Goal: Use online tool/utility: Utilize a website feature to perform a specific function

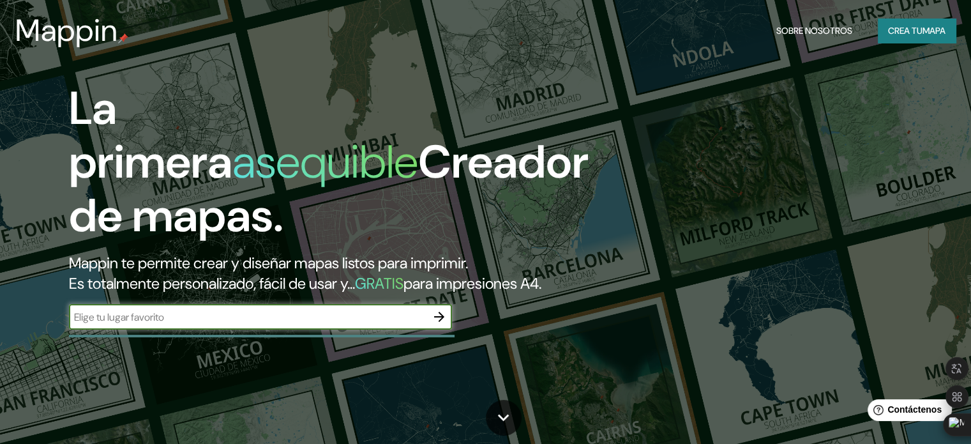
click at [190, 264] on font "Mappin te permite crear y diseñar mapas listos para imprimir." at bounding box center [268, 263] width 399 height 20
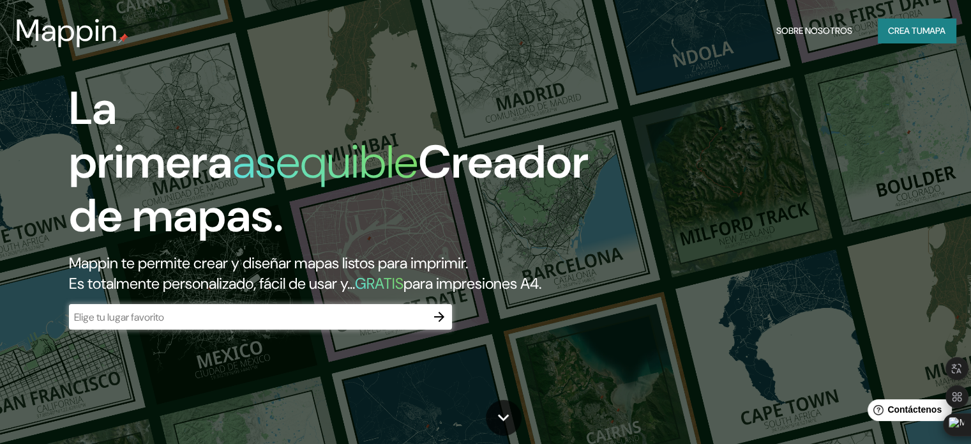
click at [192, 327] on div "​" at bounding box center [260, 317] width 383 height 26
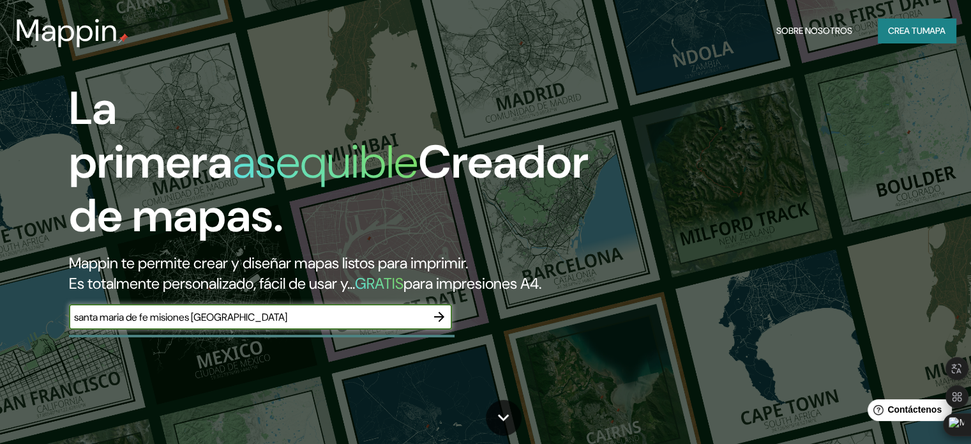
type input "santa maria de fe misiones [GEOGRAPHIC_DATA]"
click at [437, 324] on icon "button" at bounding box center [439, 316] width 15 height 15
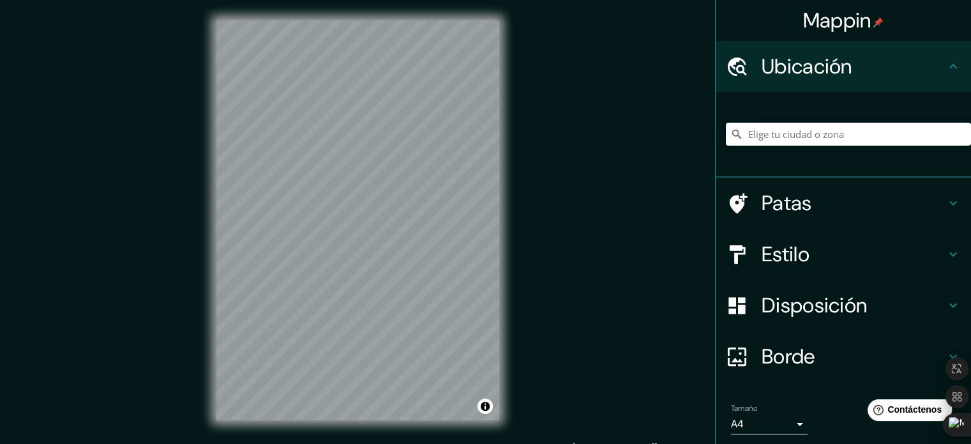
click at [825, 139] on input "Elige tu ciudad o zona" at bounding box center [848, 134] width 245 height 23
click at [906, 127] on input "Santa María, [GEOGRAPHIC_DATA], [GEOGRAPHIC_DATA]" at bounding box center [848, 134] width 245 height 23
click at [872, 129] on input "Santa María, [GEOGRAPHIC_DATA], [GEOGRAPHIC_DATA]" at bounding box center [848, 134] width 245 height 23
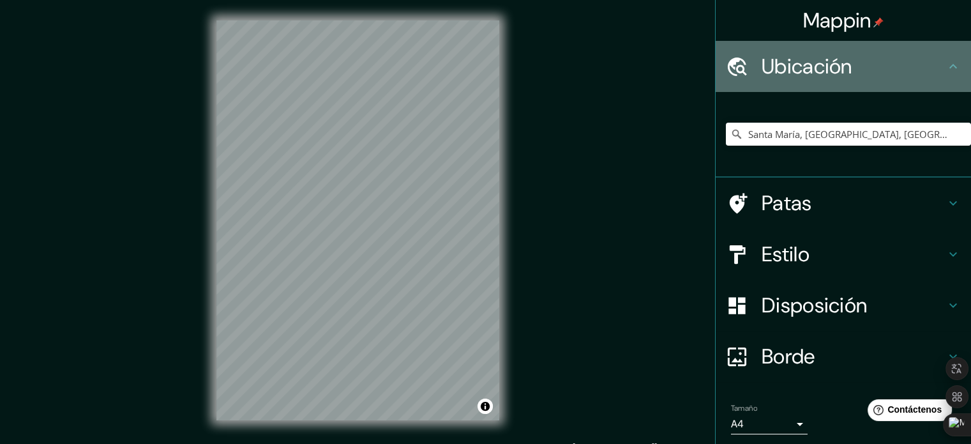
click at [837, 63] on font "Ubicación" at bounding box center [807, 66] width 91 height 27
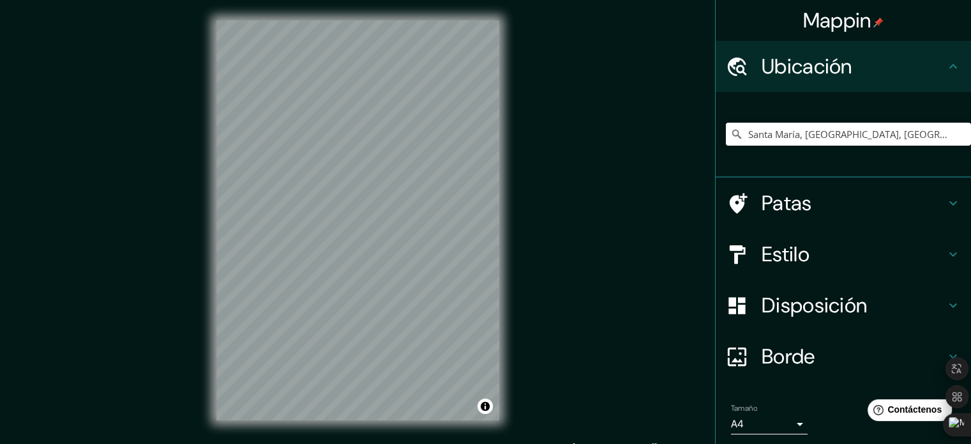
click at [837, 63] on font "Ubicación" at bounding box center [807, 66] width 91 height 27
click at [952, 62] on div "Ubicación" at bounding box center [843, 66] width 255 height 51
click at [828, 204] on h4 "Patas" at bounding box center [854, 203] width 184 height 26
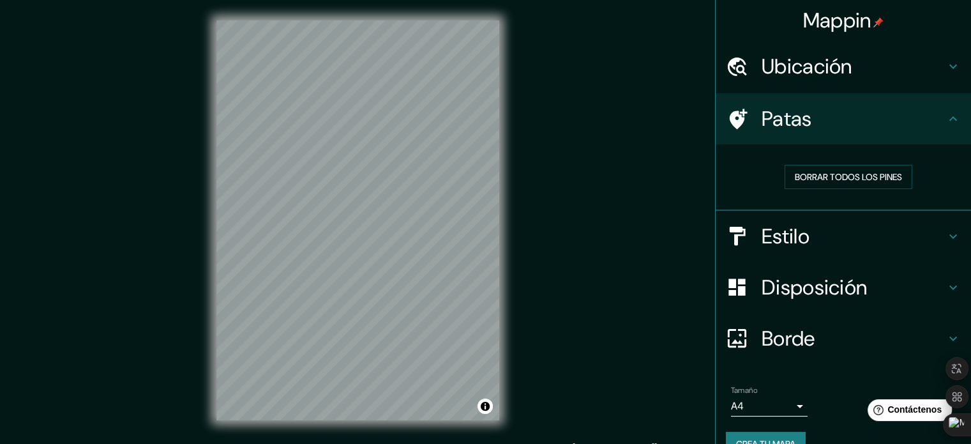
click at [946, 119] on icon at bounding box center [953, 118] width 15 height 15
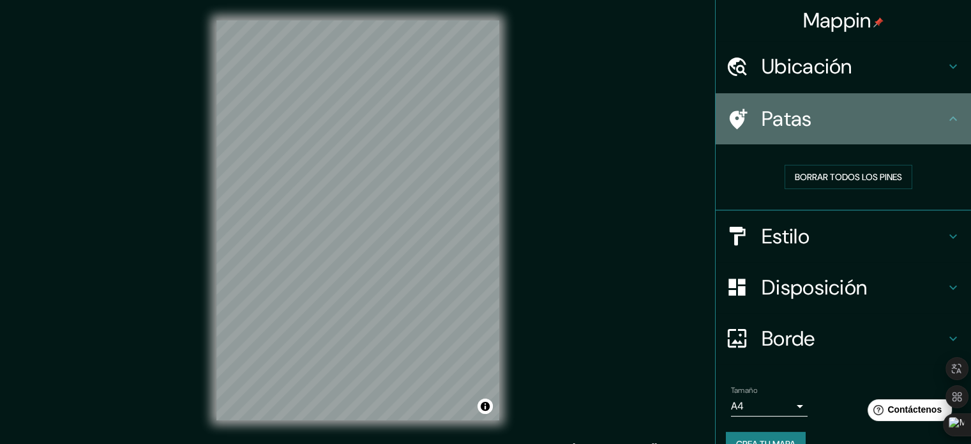
click at [792, 123] on font "Patas" at bounding box center [787, 118] width 50 height 27
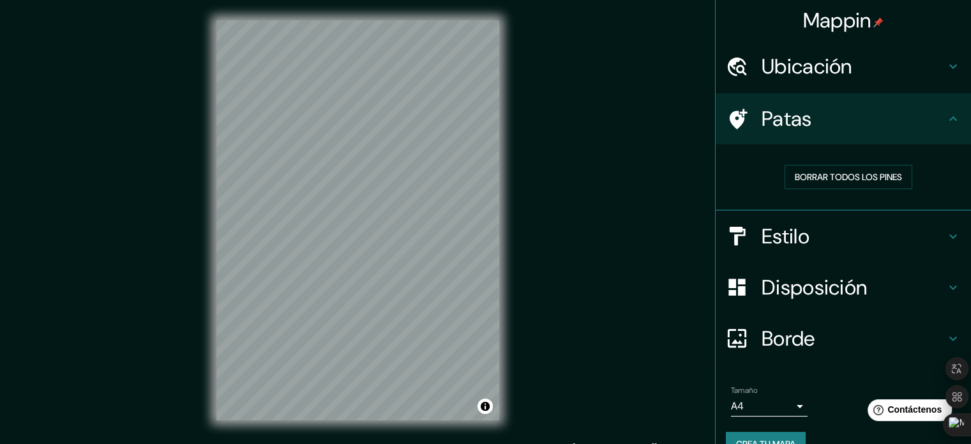
click at [844, 68] on font "Ubicación" at bounding box center [807, 66] width 91 height 27
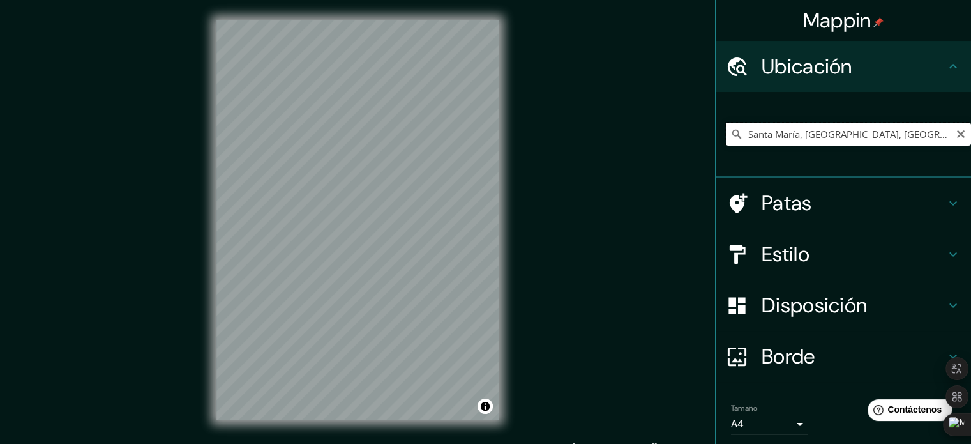
click at [885, 139] on input "Santa María, [GEOGRAPHIC_DATA], [GEOGRAPHIC_DATA]" at bounding box center [848, 134] width 245 height 23
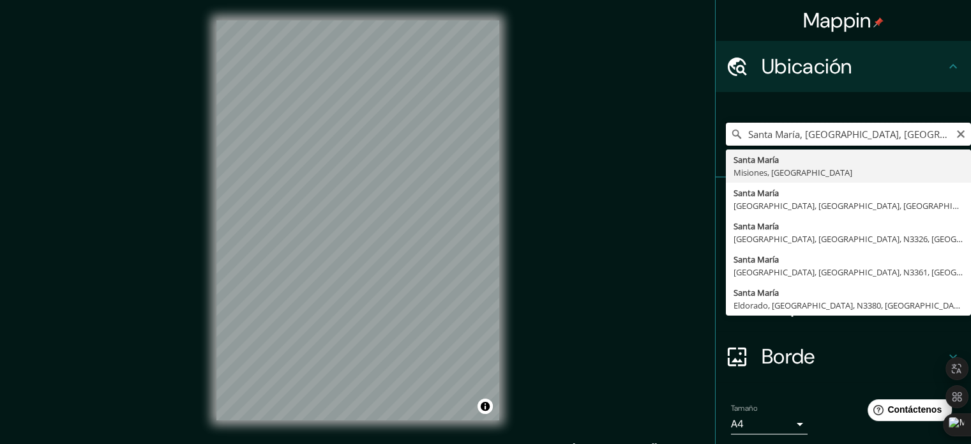
drag, startPoint x: 787, startPoint y: 129, endPoint x: 754, endPoint y: 139, distance: 34.6
click at [754, 139] on input "Santa María, [GEOGRAPHIC_DATA], [GEOGRAPHIC_DATA]" at bounding box center [848, 134] width 245 height 23
type input "San Ignacio, [GEOGRAPHIC_DATA], [GEOGRAPHIC_DATA]"
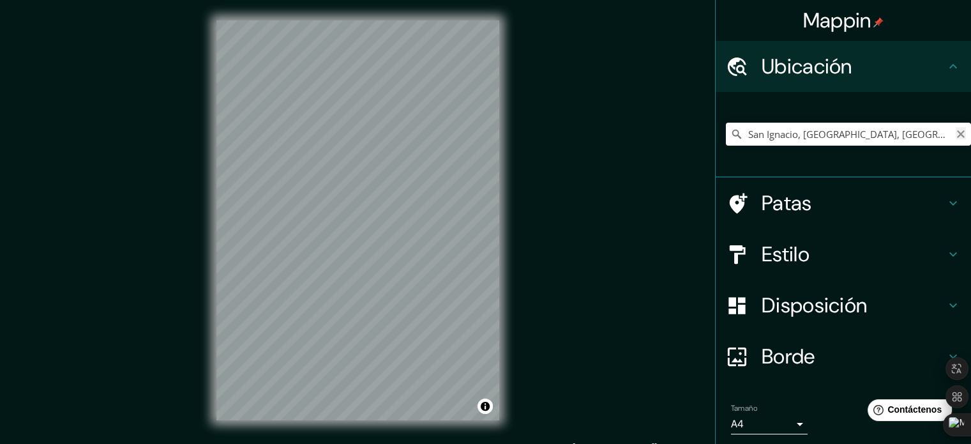
click at [956, 134] on icon "Claro" at bounding box center [961, 134] width 10 height 10
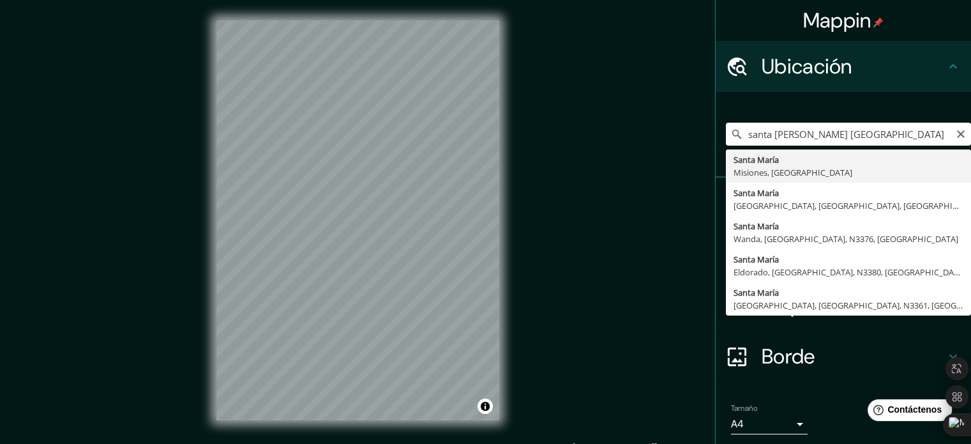
type input "Santa María, [GEOGRAPHIC_DATA], [GEOGRAPHIC_DATA]"
